Goal: Check status: Check status

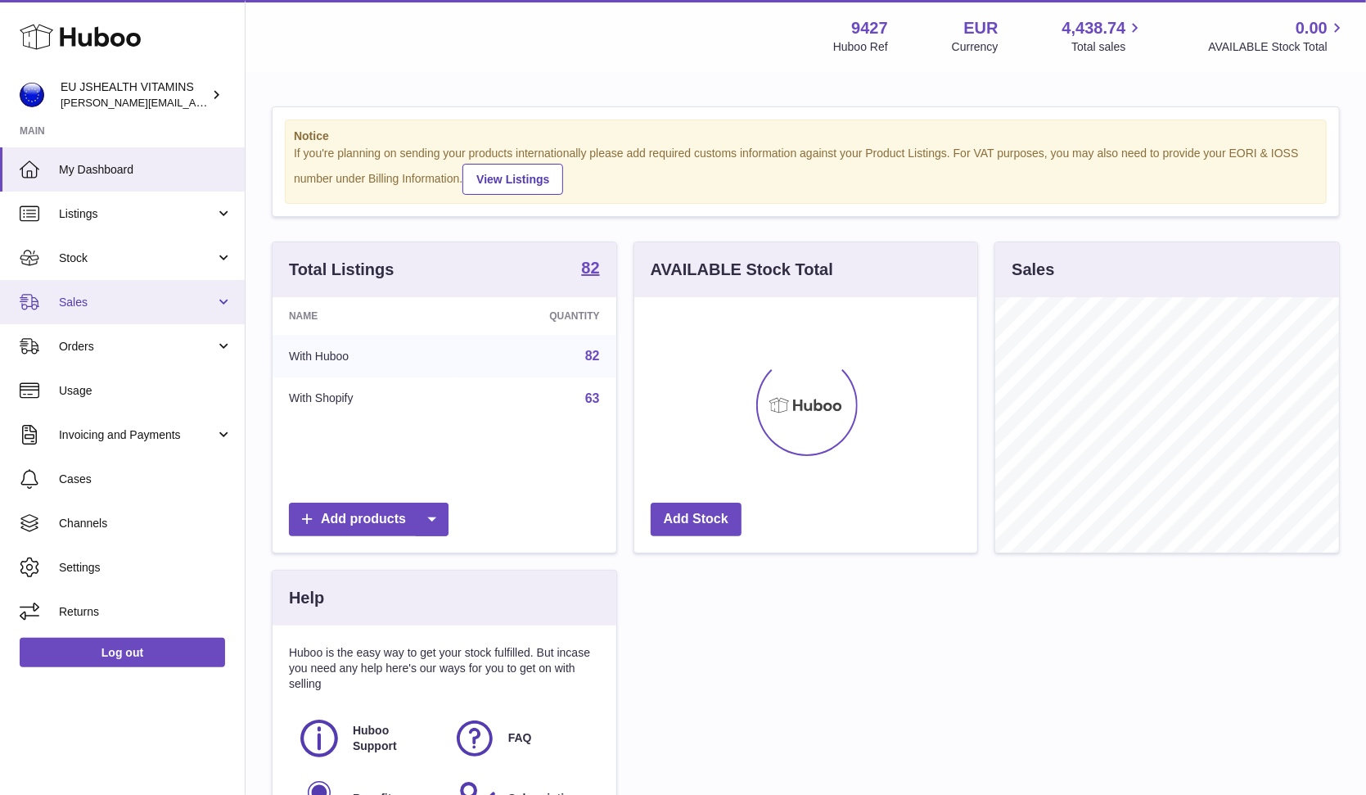
scroll to position [255, 344]
click at [157, 290] on link "Sales" at bounding box center [122, 302] width 245 height 44
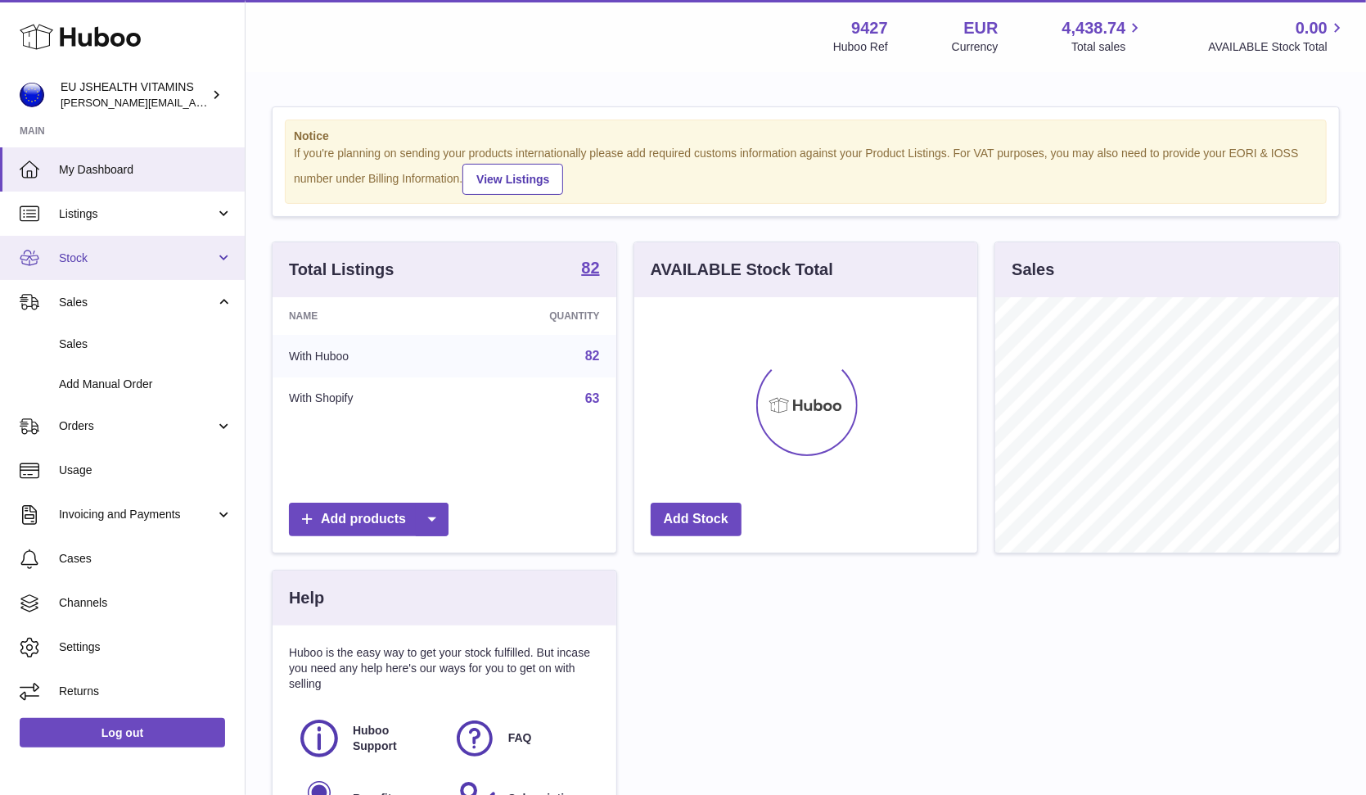
click at [160, 270] on link "Stock" at bounding box center [122, 258] width 245 height 44
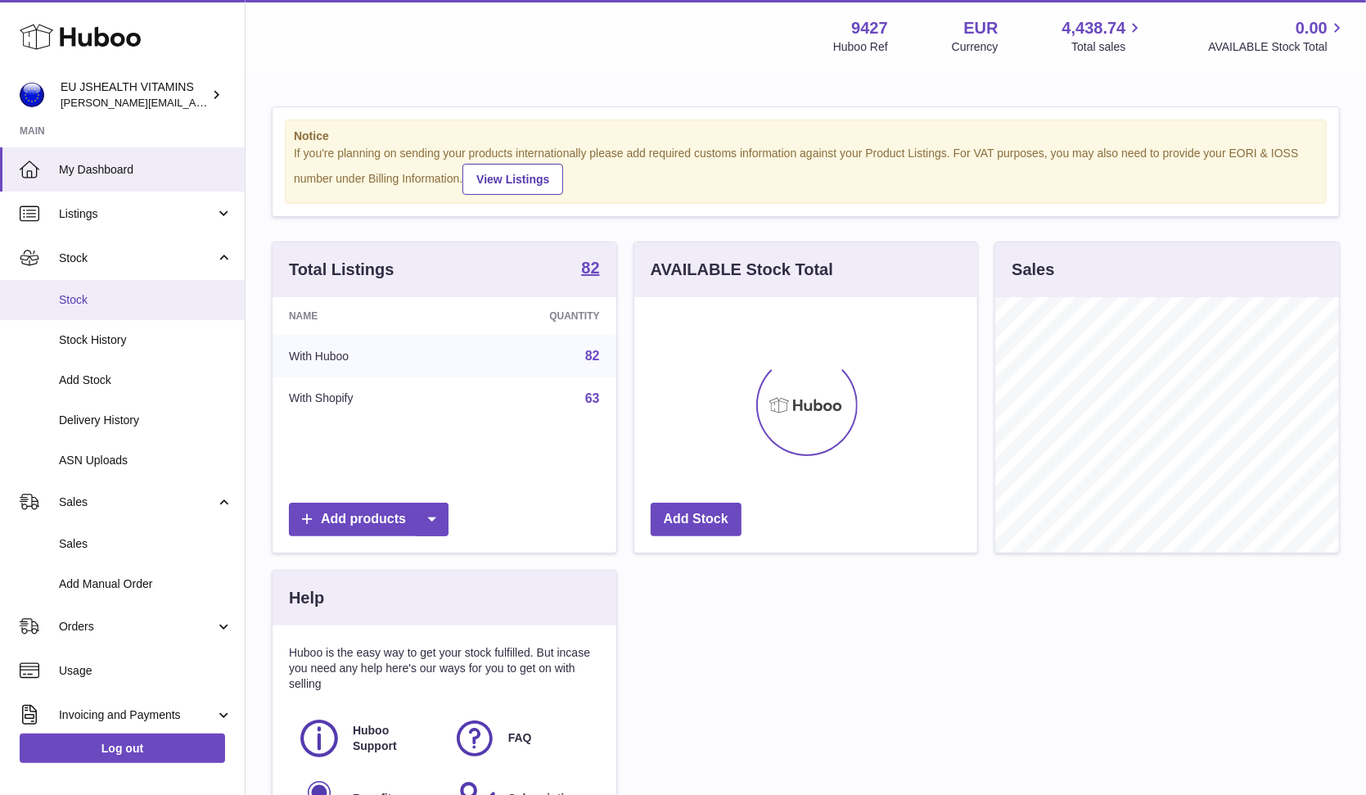
click at [156, 298] on span "Stock" at bounding box center [146, 300] width 174 height 16
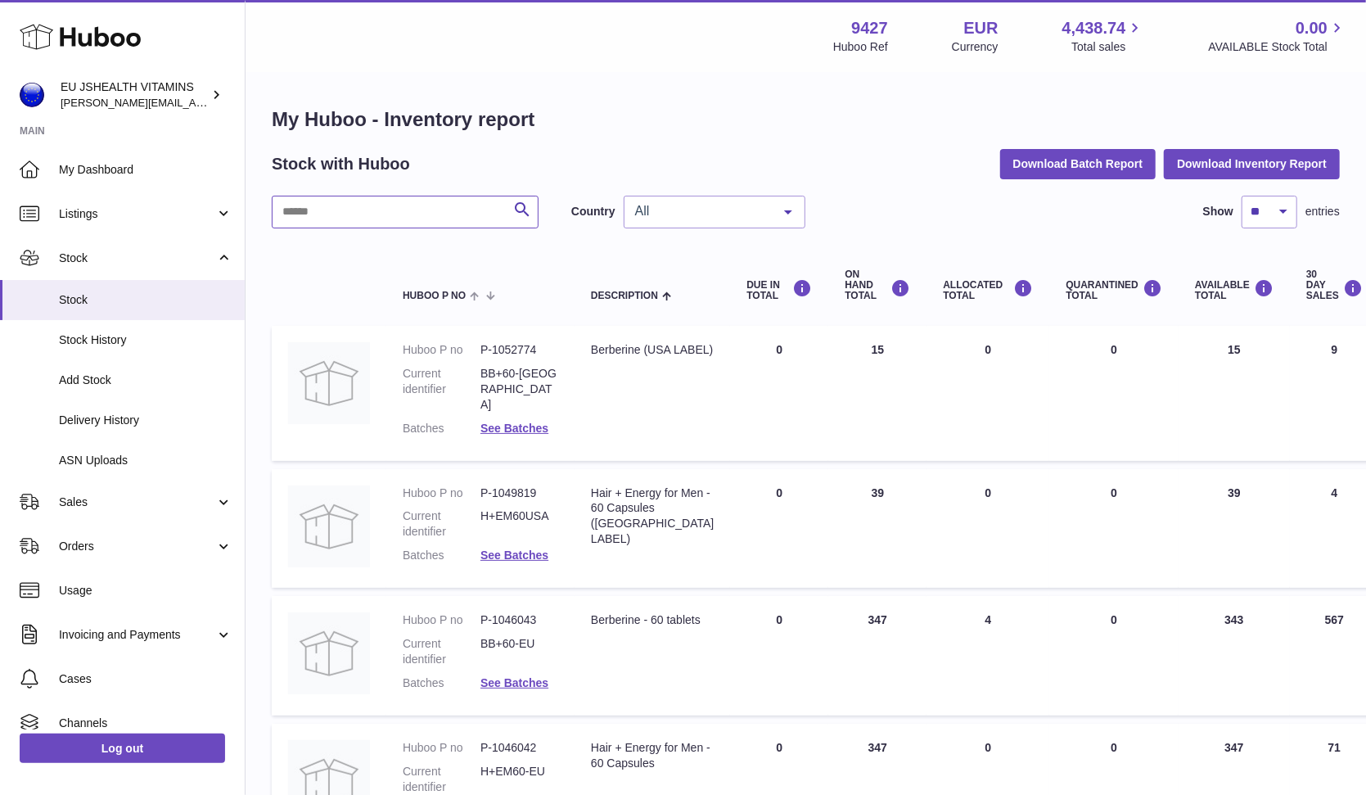
click at [347, 210] on input "text" at bounding box center [405, 212] width 267 height 33
paste input "**********"
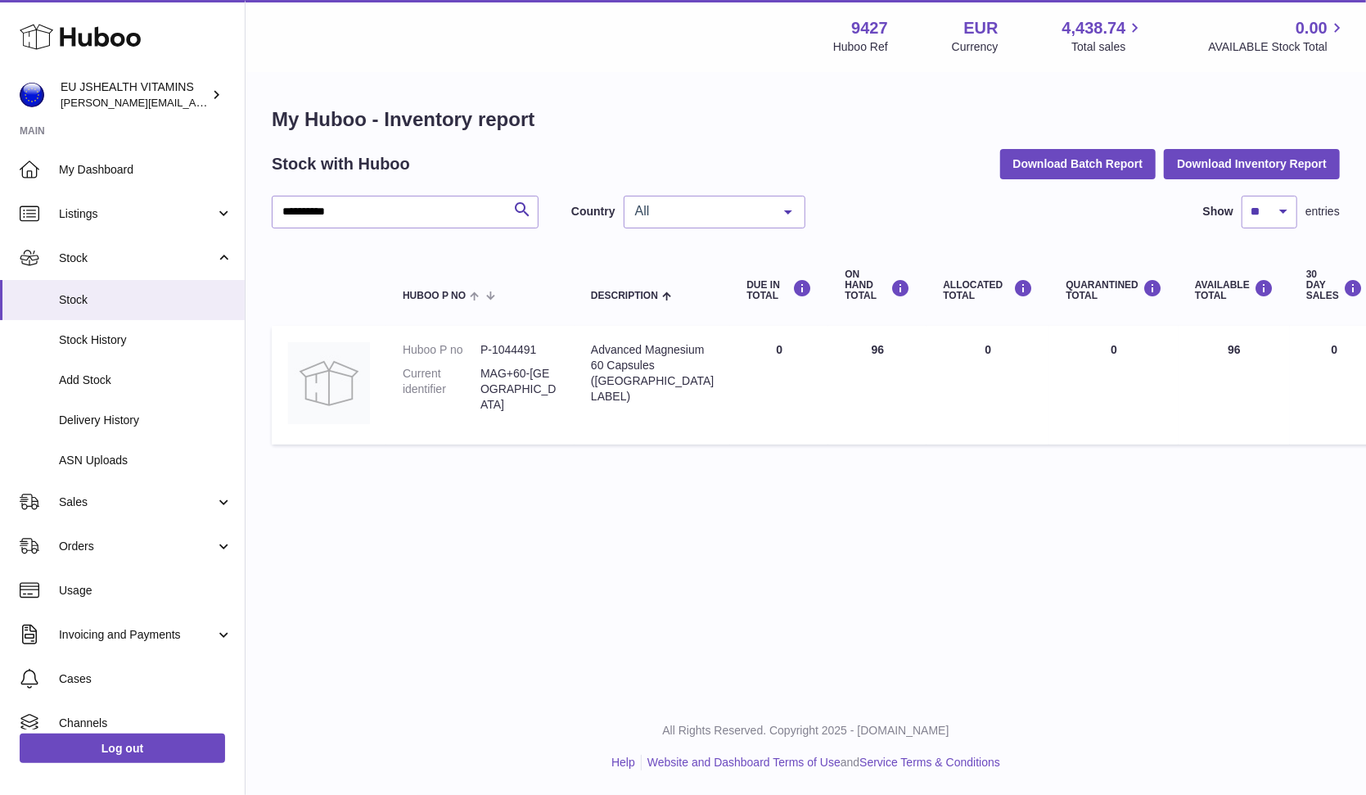
click at [346, 192] on div "**********" at bounding box center [806, 279] width 1068 height 346
click at [342, 205] on input "**********" at bounding box center [405, 212] width 267 height 33
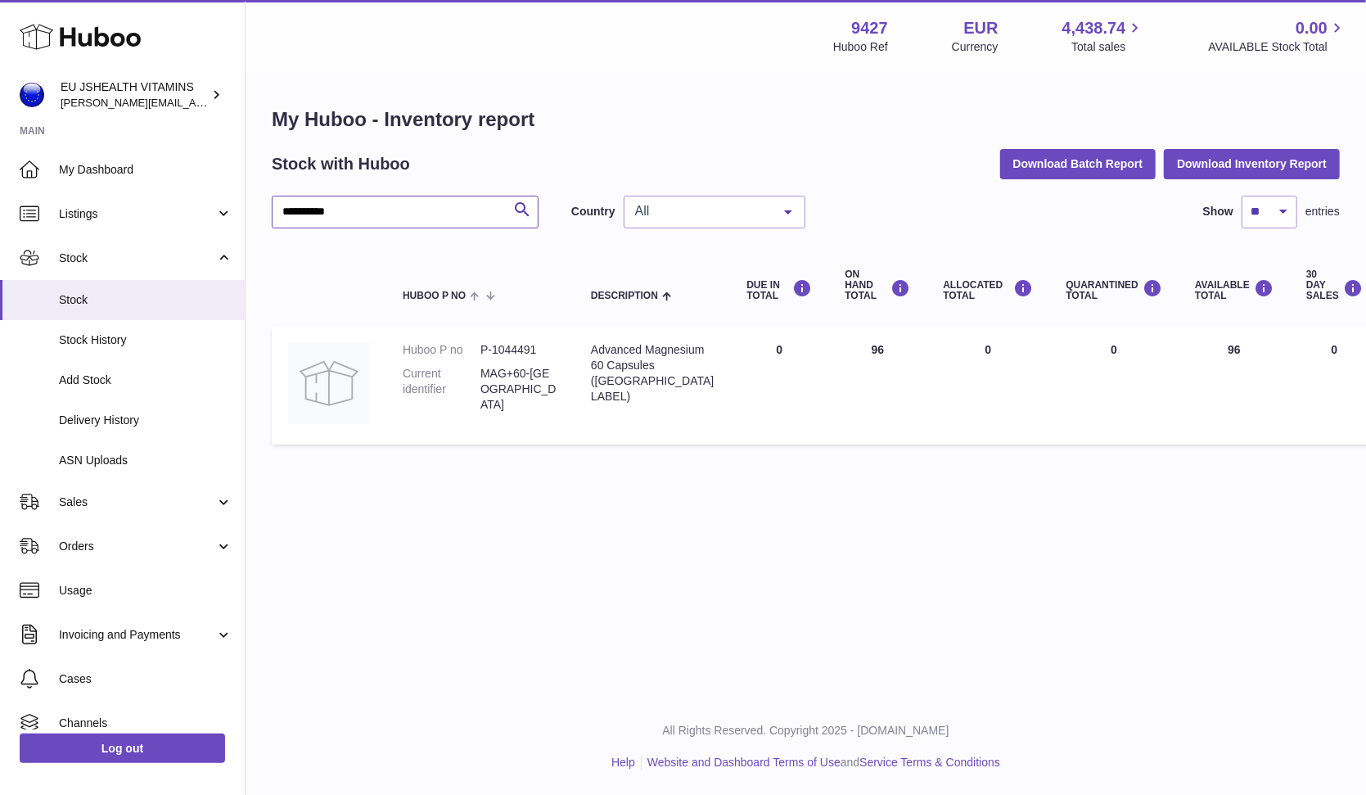
paste input "text"
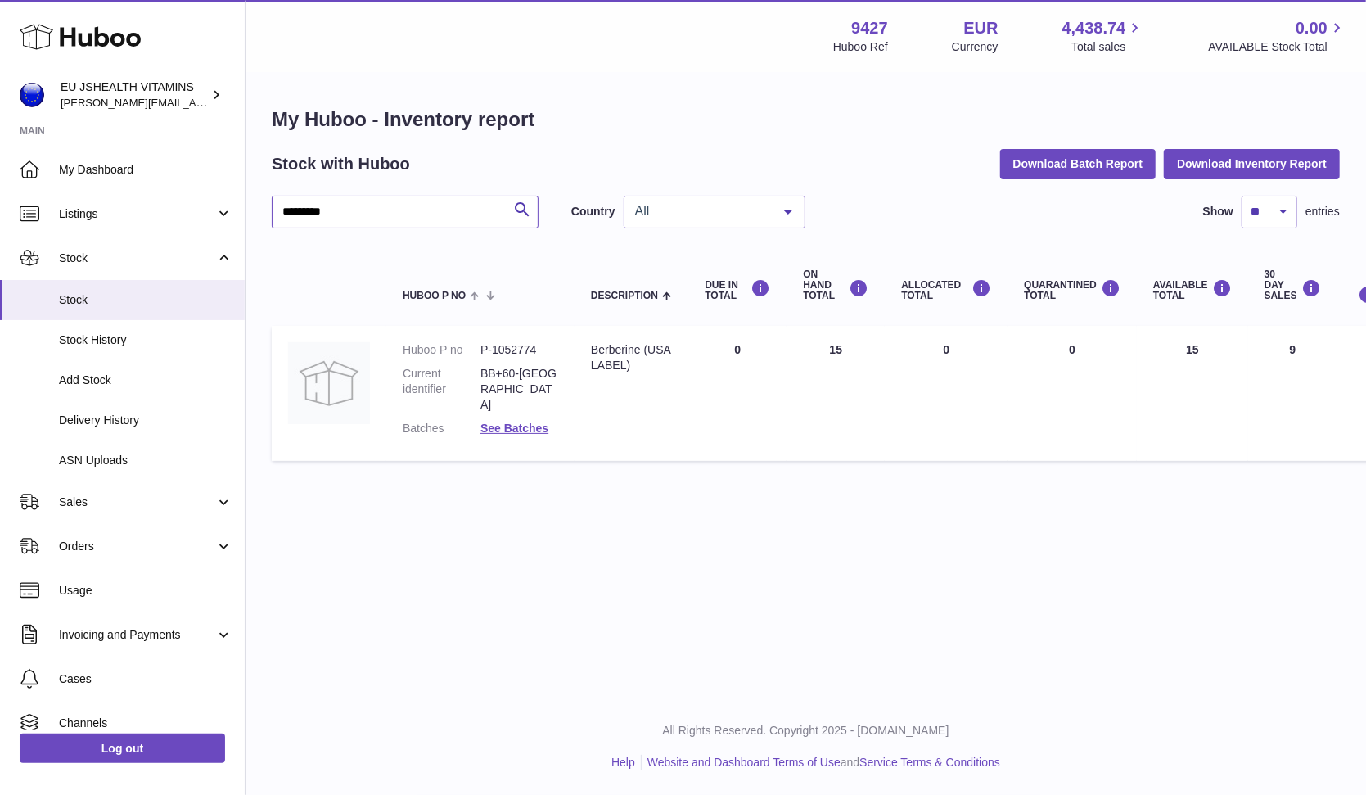
click at [397, 214] on input "*********" at bounding box center [405, 212] width 267 height 33
type input "*"
type input "******"
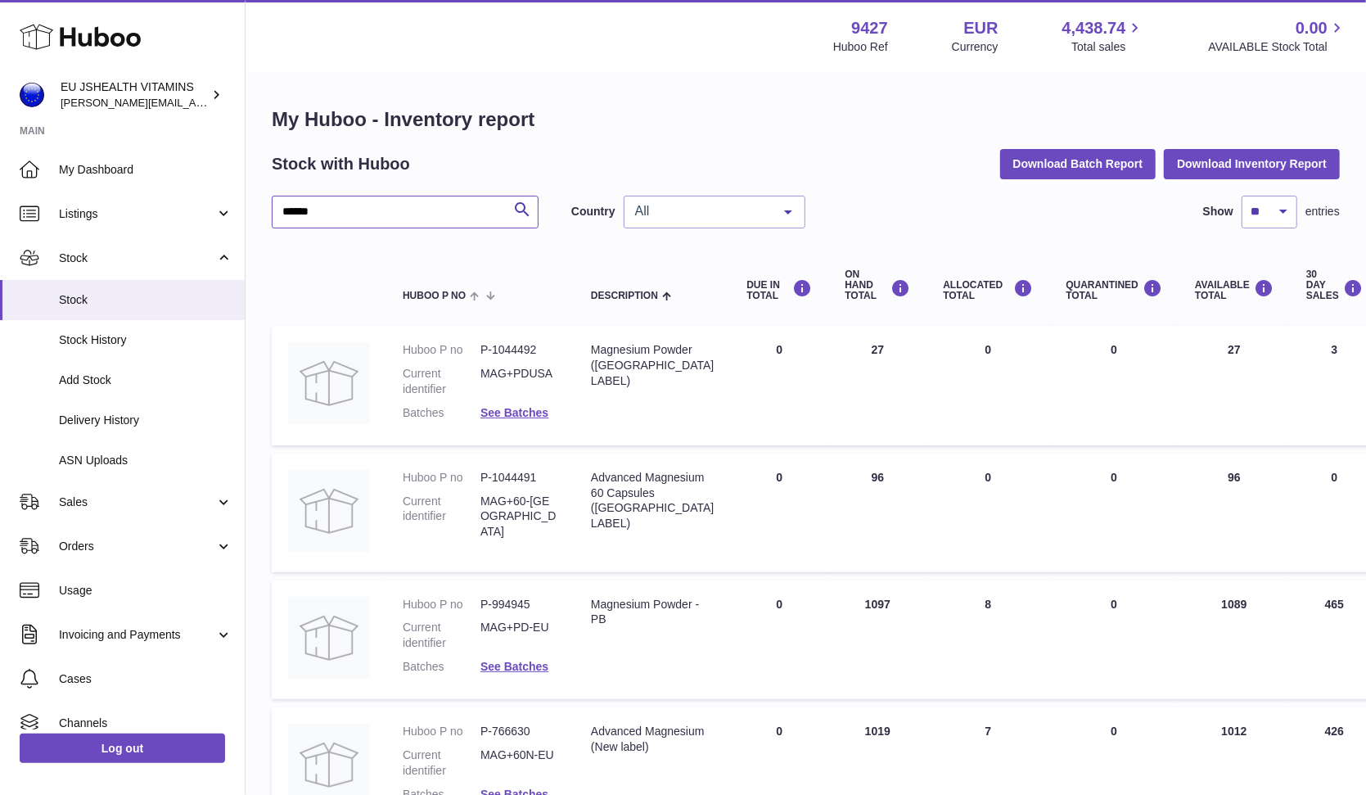
scroll to position [169, 0]
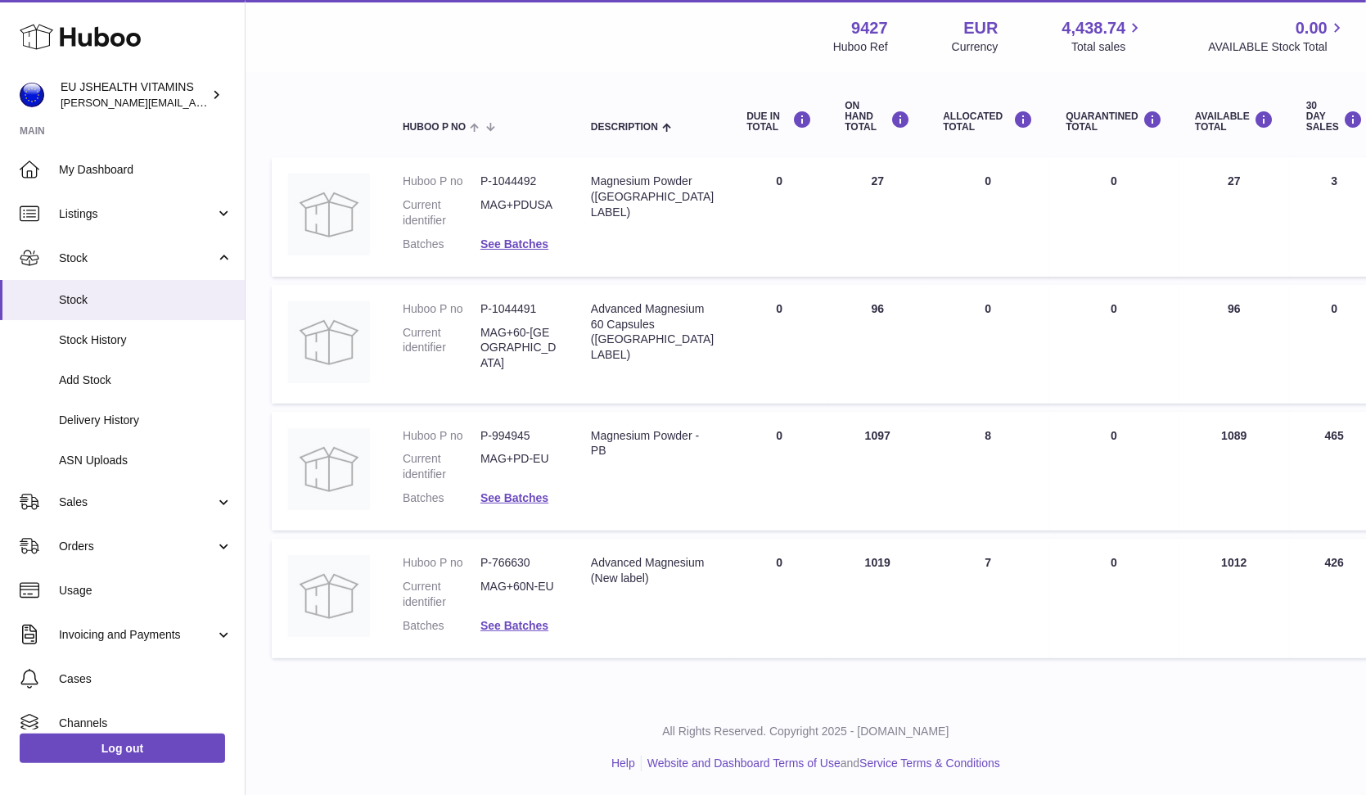
click at [512, 589] on dd "MAG+60N-EU" at bounding box center [519, 594] width 78 height 31
copy dl "MAG+60N-EU"
click at [159, 423] on span "Delivery History" at bounding box center [146, 421] width 174 height 16
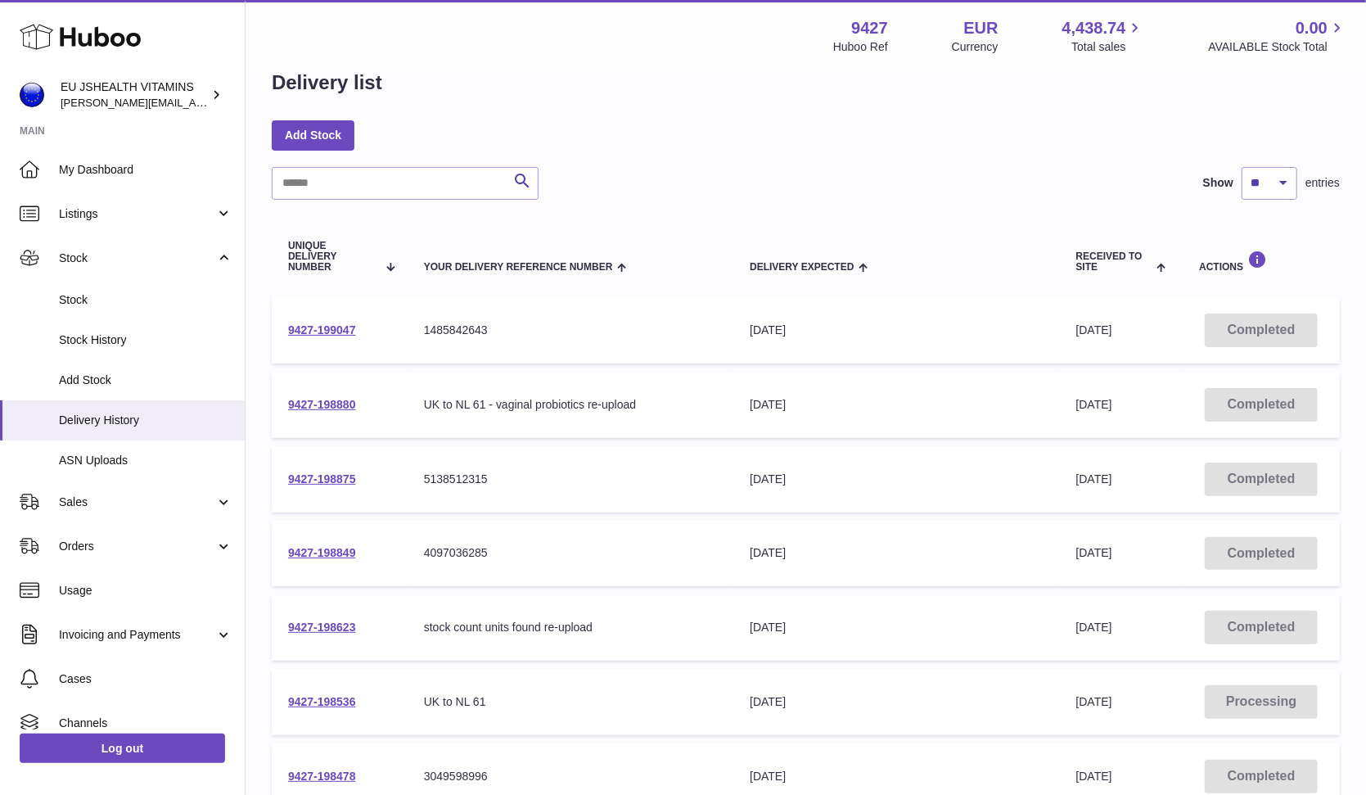
scroll to position [52, 0]
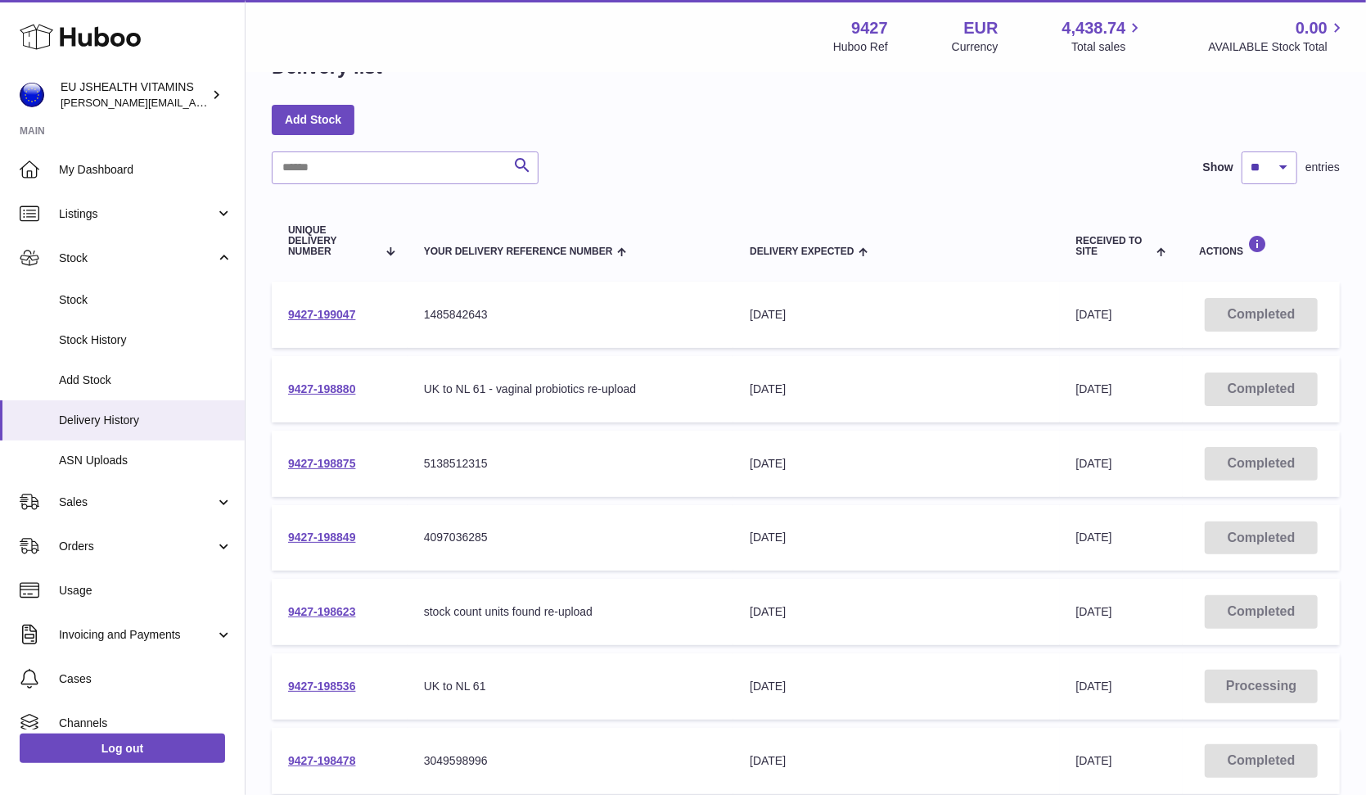
click at [335, 451] on td "9427-198875" at bounding box center [340, 464] width 136 height 66
click at [333, 465] on link "9427-198875" at bounding box center [322, 463] width 68 height 13
click at [334, 530] on td "9427-198849" at bounding box center [340, 538] width 136 height 66
click at [329, 534] on link "9427-198849" at bounding box center [322, 536] width 68 height 13
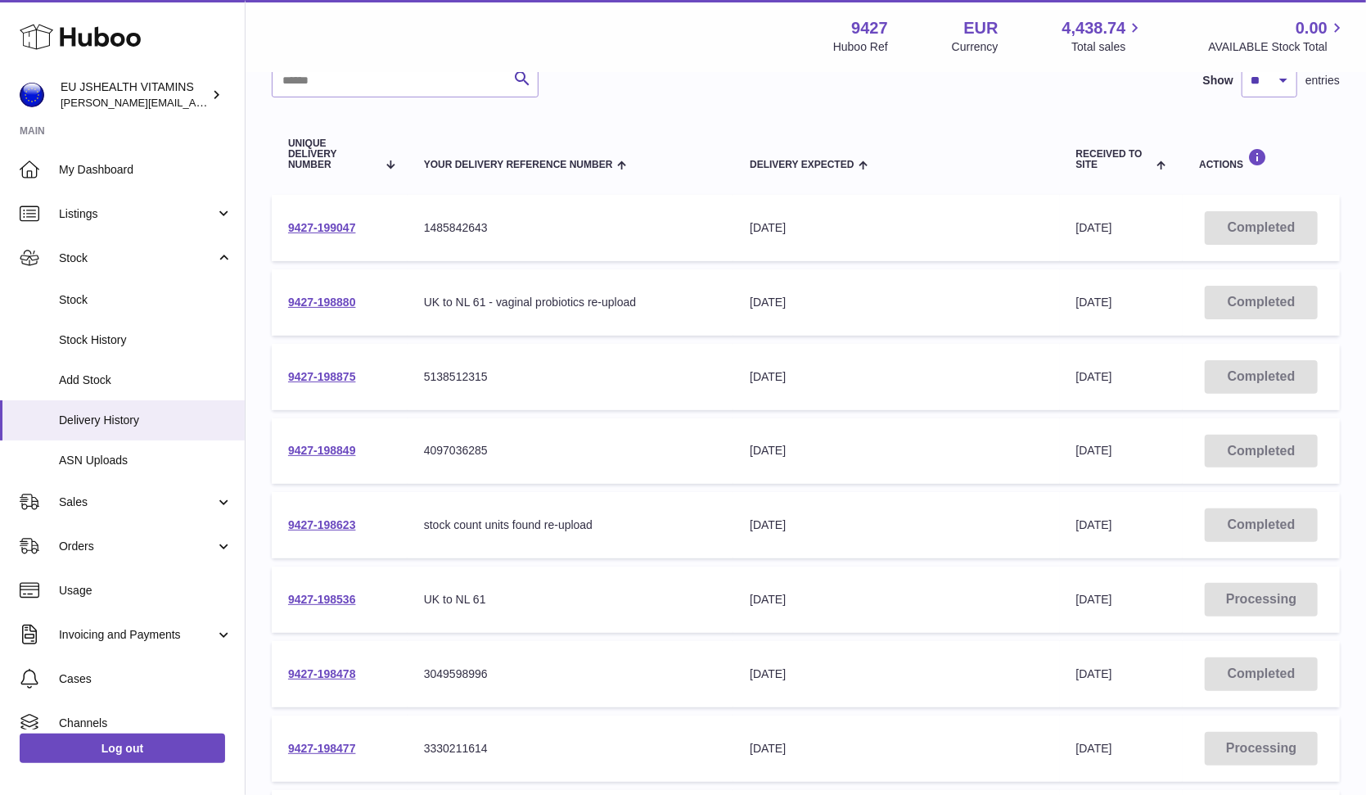
scroll to position [197, 0]
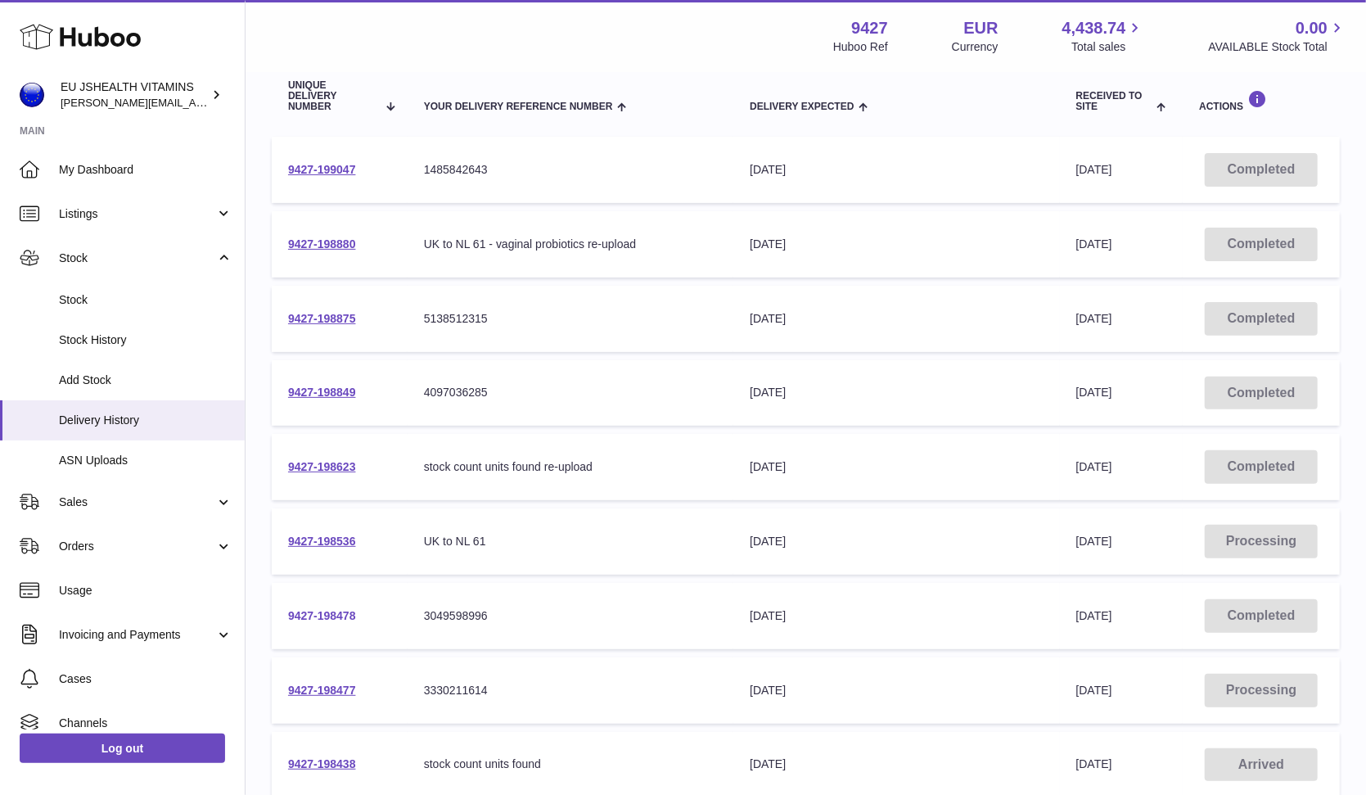
click at [309, 615] on link "9427-198478" at bounding box center [322, 615] width 68 height 13
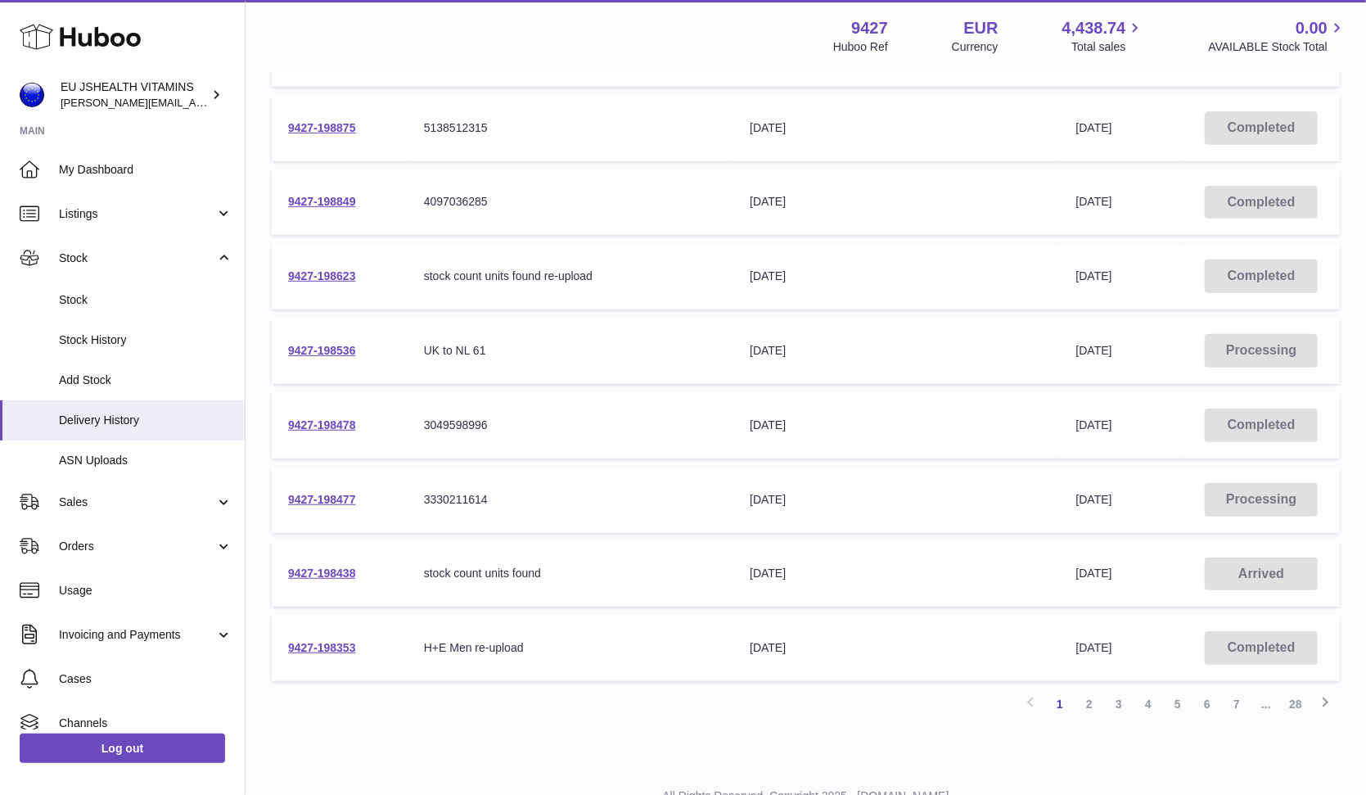
scroll to position [390, 0]
click at [325, 498] on link "9427-198477" at bounding box center [322, 496] width 68 height 13
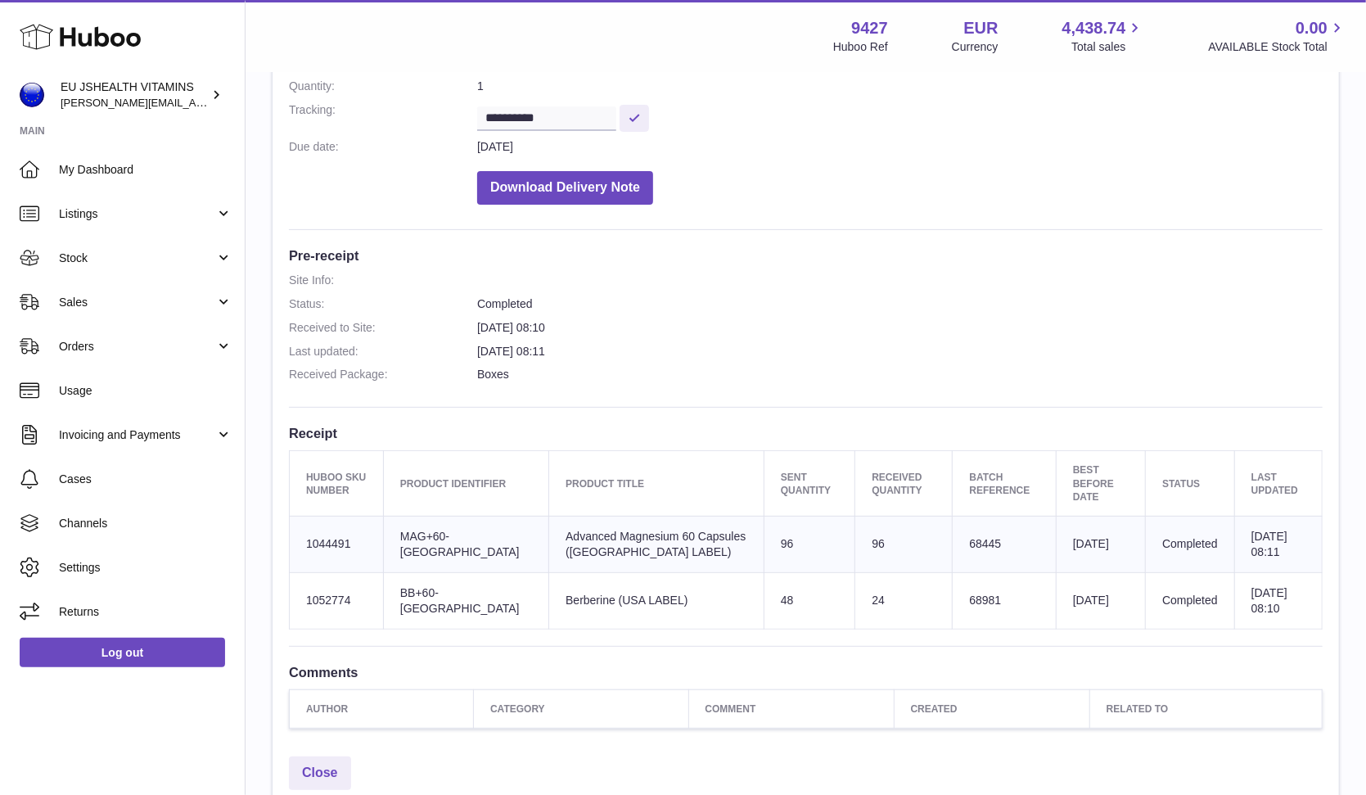
scroll to position [272, 0]
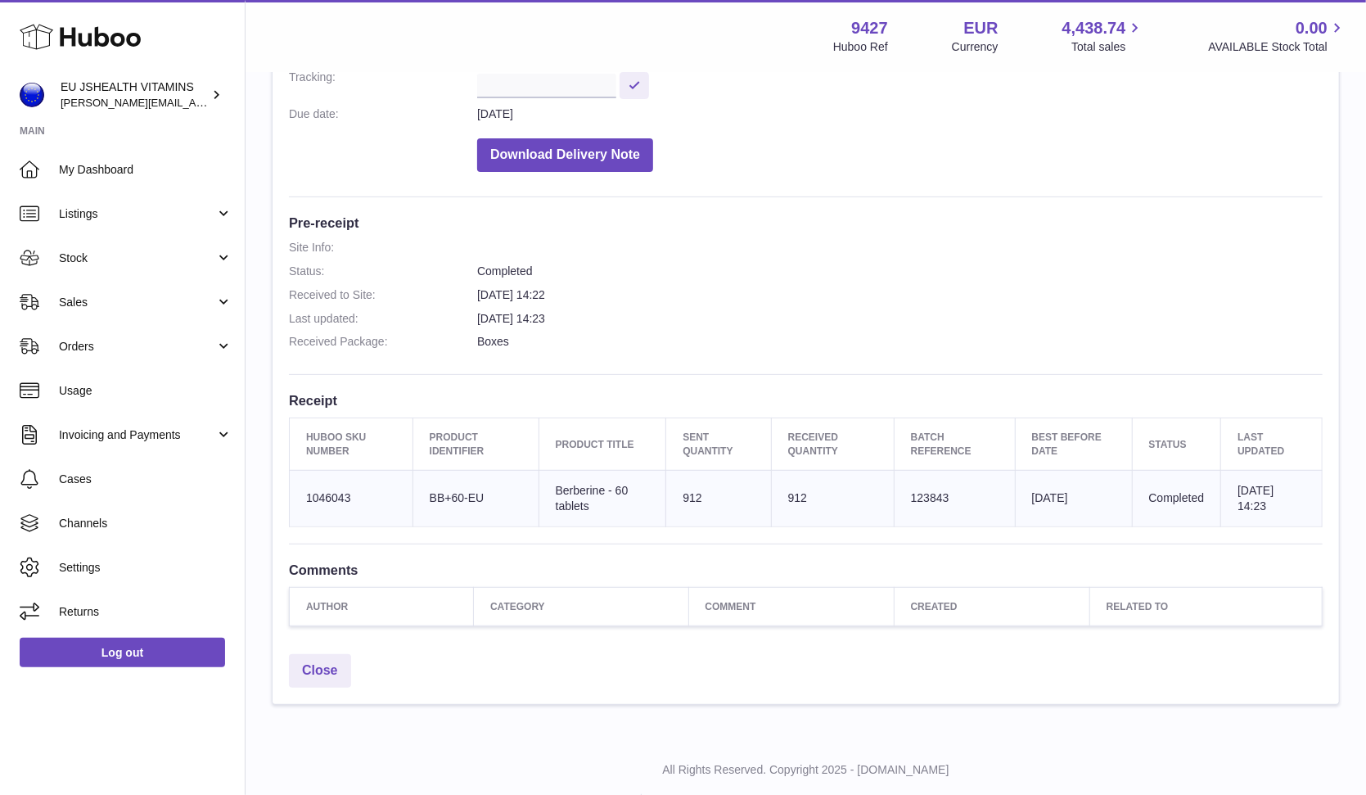
scroll to position [299, 0]
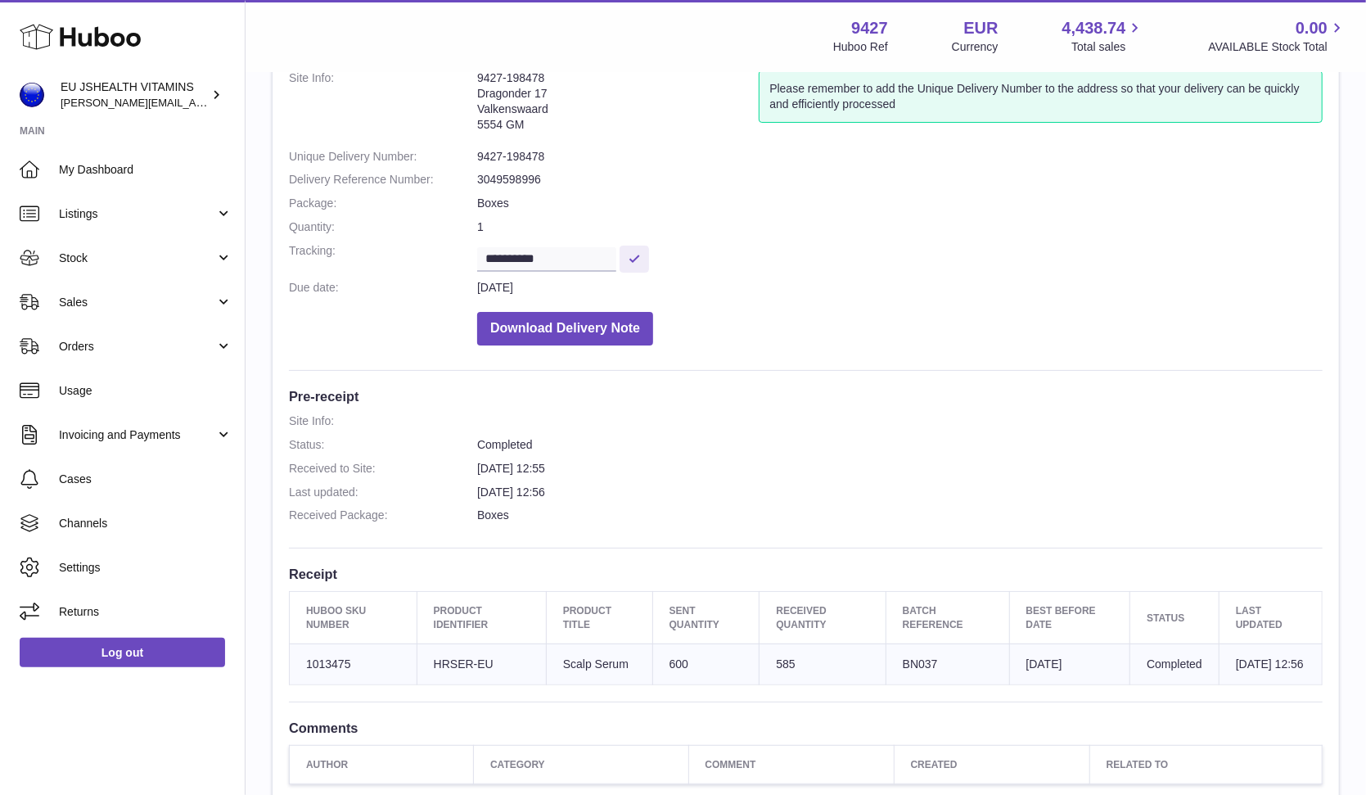
scroll to position [115, 0]
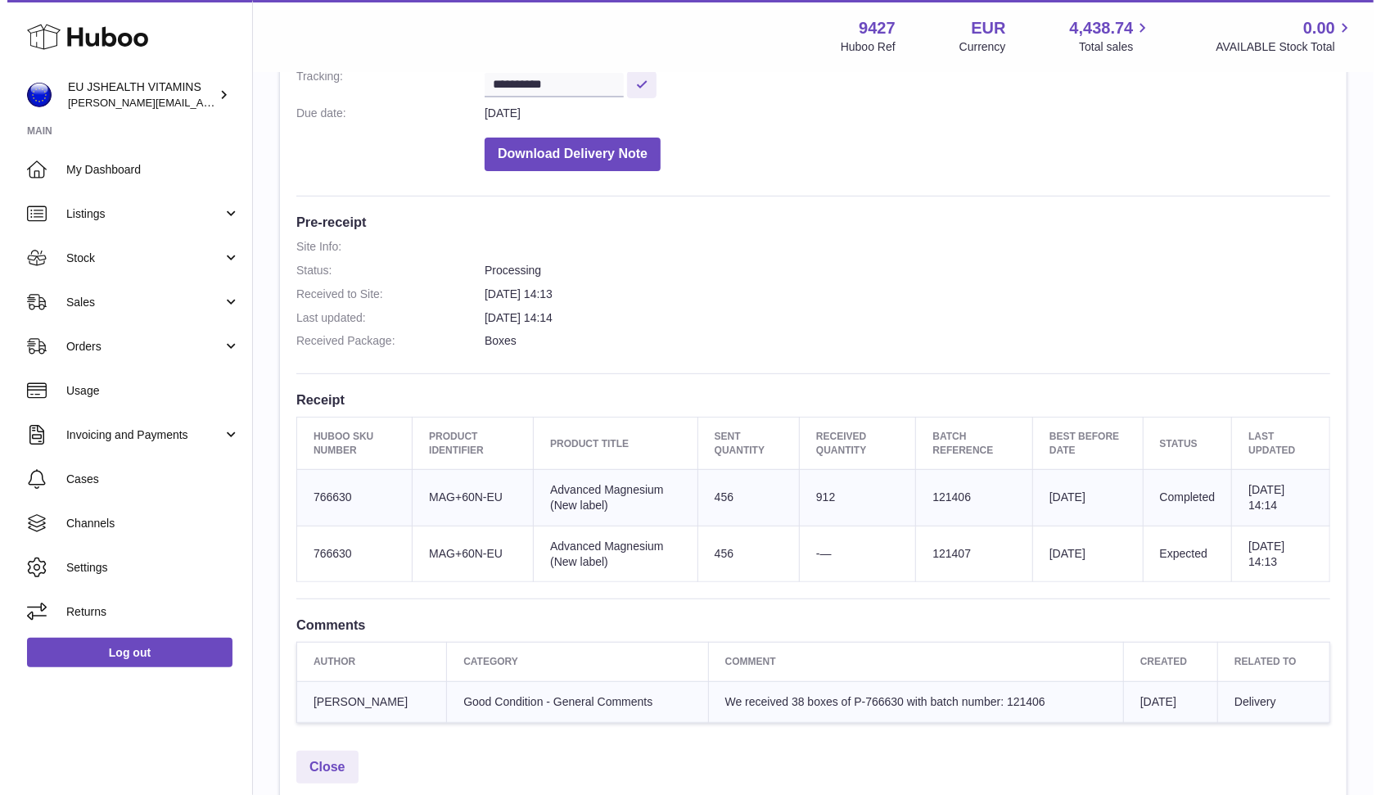
scroll to position [417, 0]
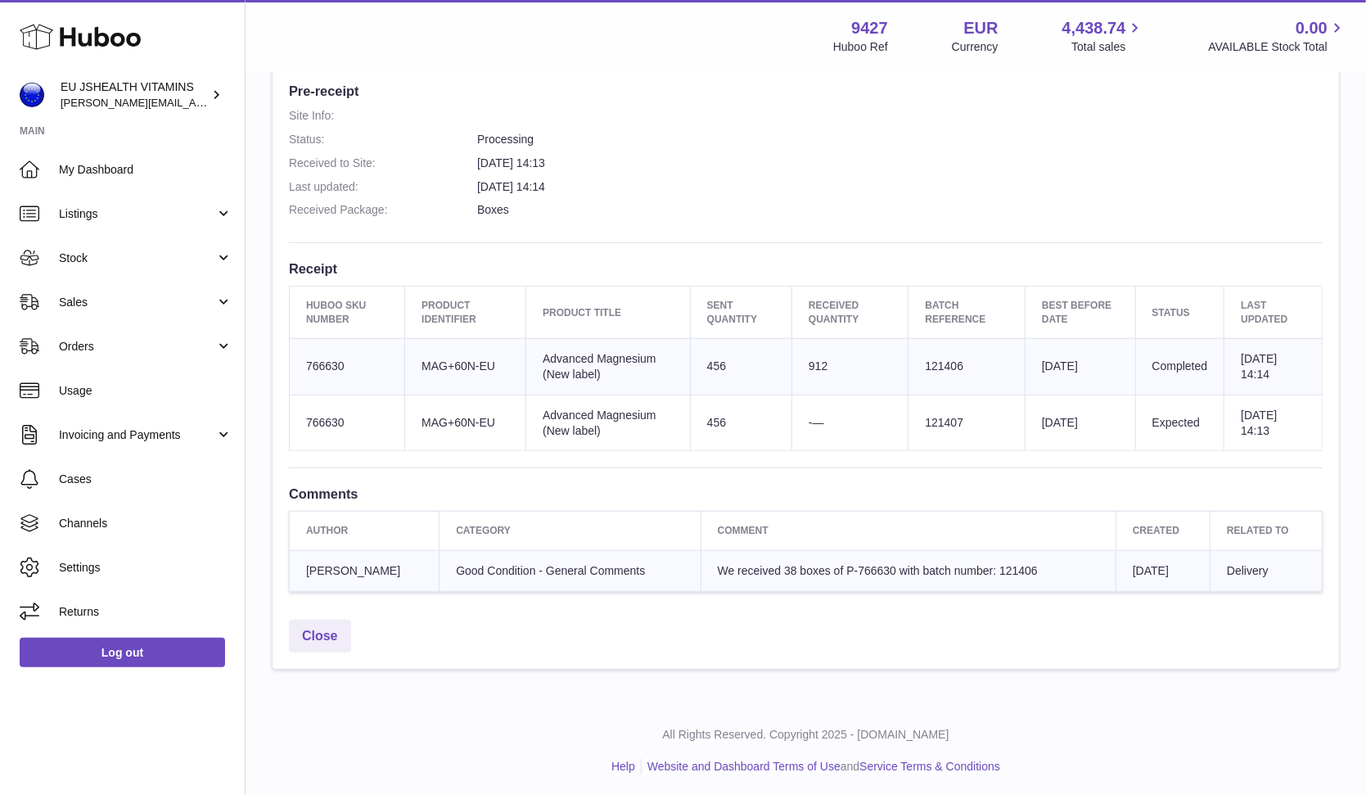
click at [810, 363] on td "912" at bounding box center [850, 366] width 116 height 56
copy td "912"
click at [451, 367] on td "Client Identifier MAG+60N-EU" at bounding box center [465, 366] width 121 height 56
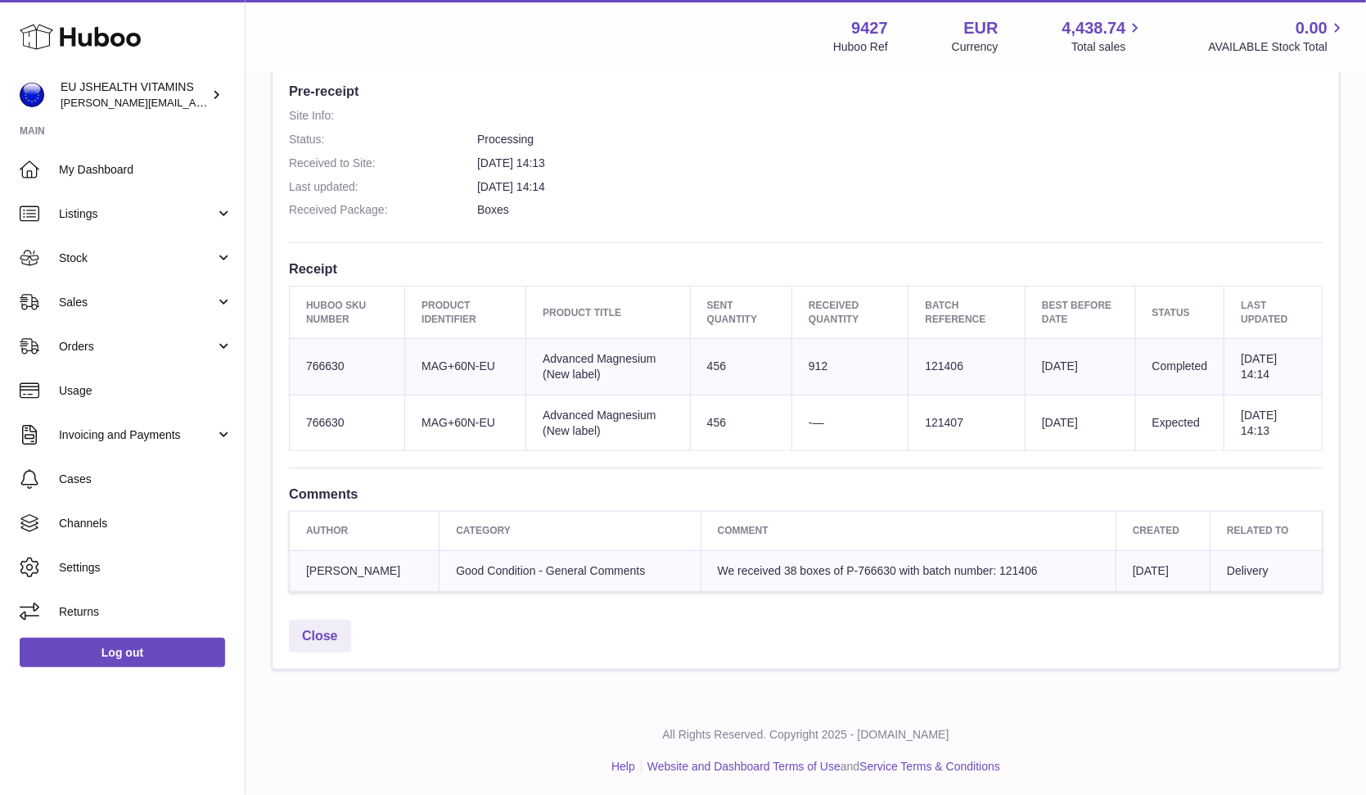
click at [451, 367] on td "Client Identifier MAG+60N-EU" at bounding box center [465, 366] width 121 height 56
copy tr "MAG+60N-EU"
click at [934, 358] on td "Batch Reference 121406" at bounding box center [967, 366] width 117 height 56
copy td "121406"
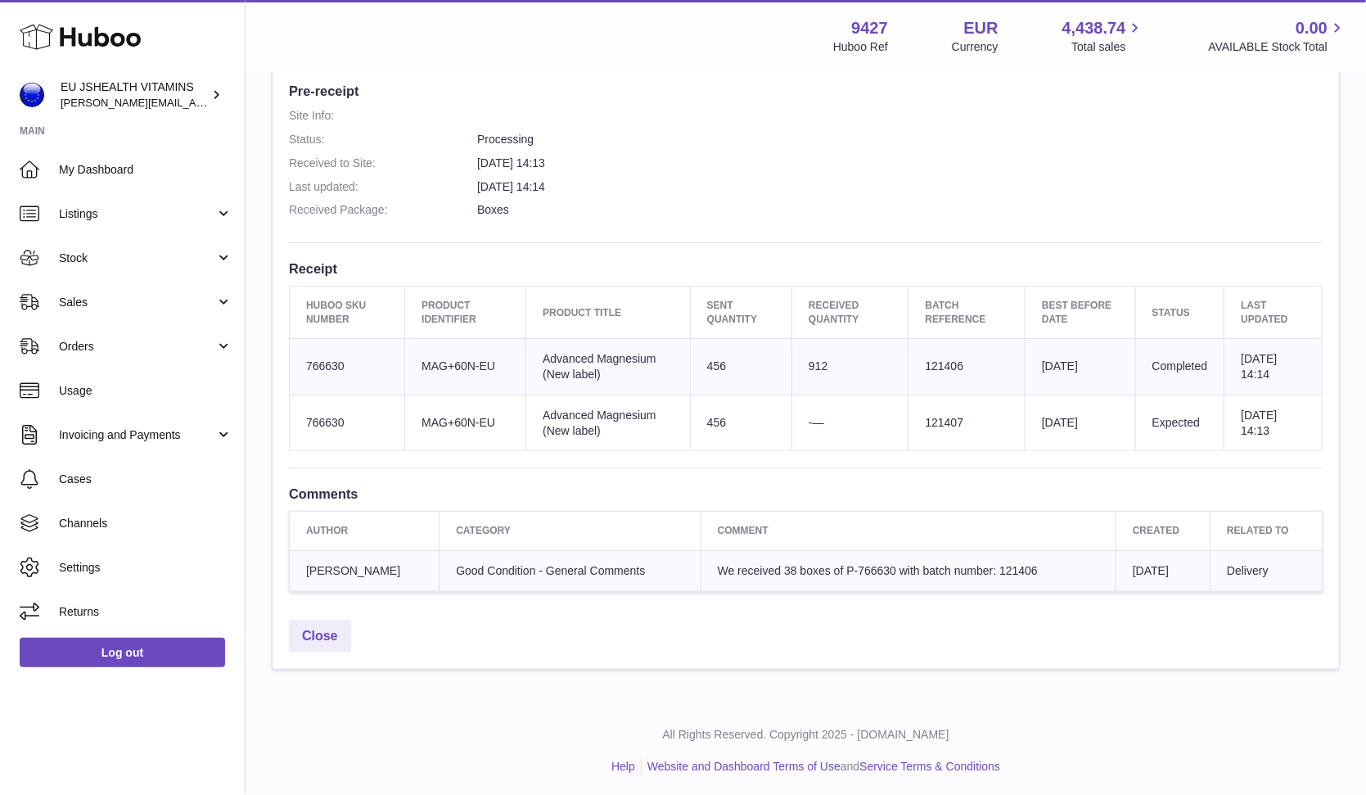
click at [945, 359] on td "Batch Reference 121406" at bounding box center [967, 366] width 117 height 56
copy td "121406"
